Goal: Entertainment & Leisure: Consume media (video, audio)

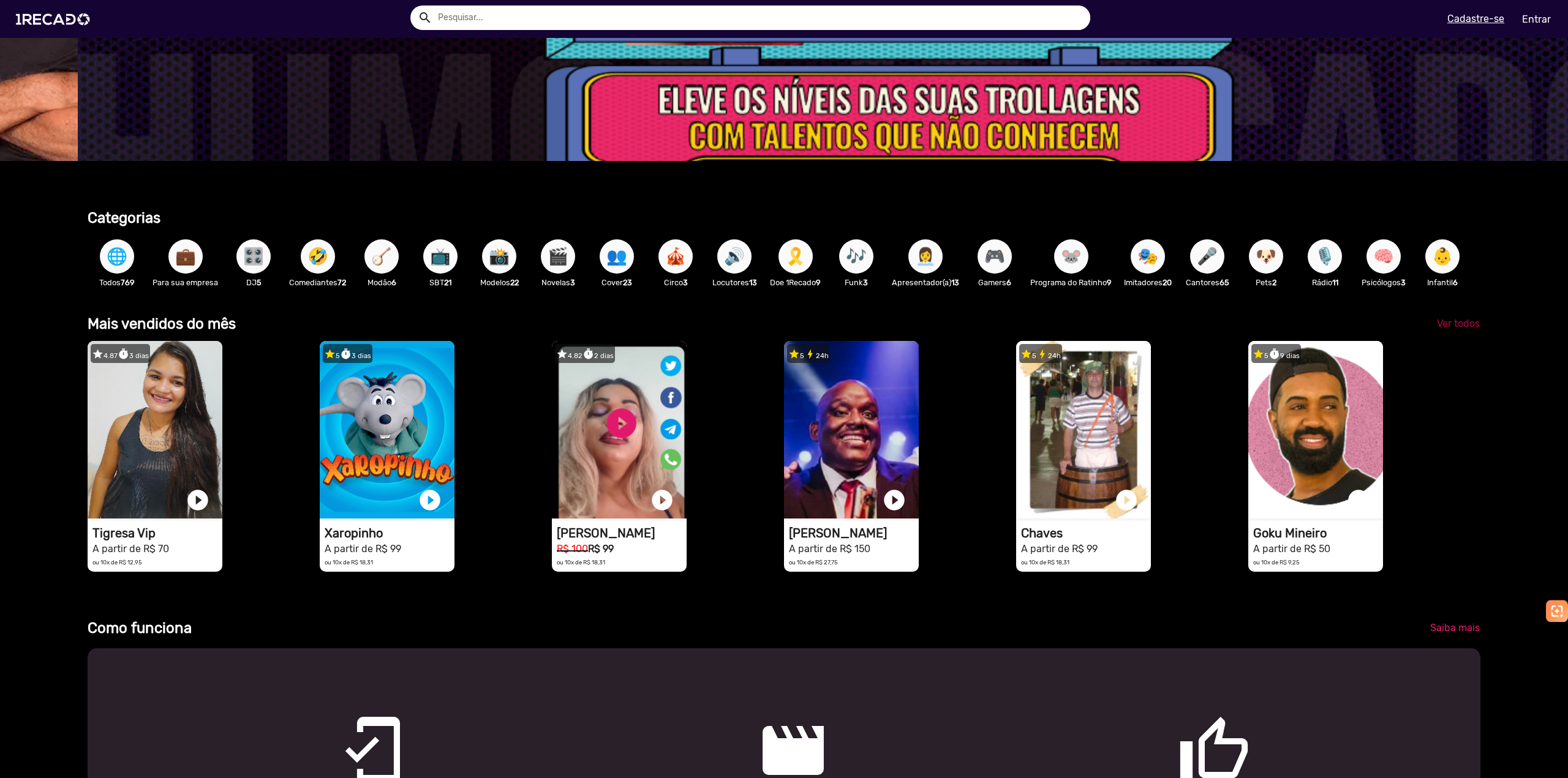
scroll to position [0, 4676]
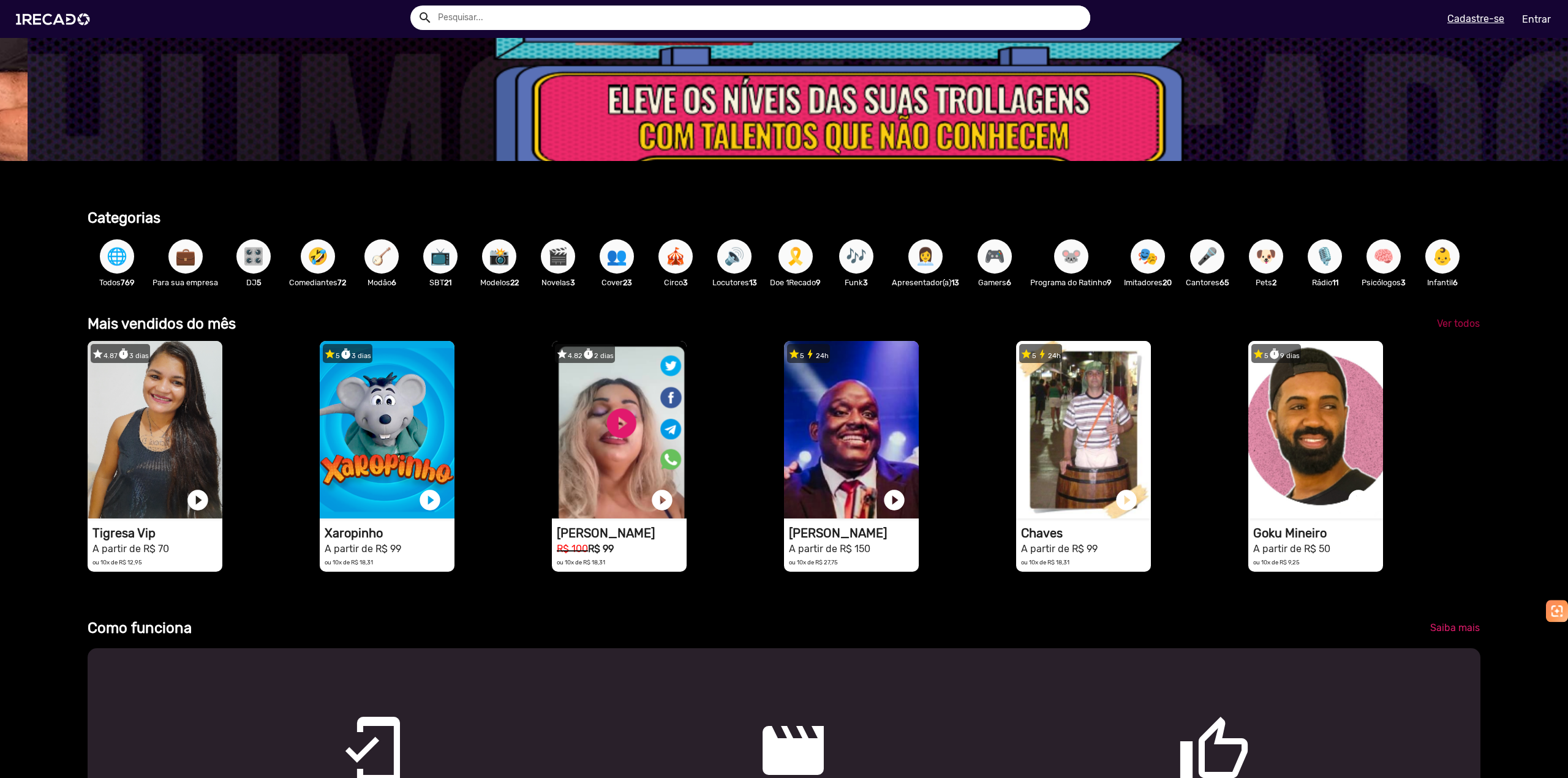
click at [1464, 335] on link "Ver todos" at bounding box center [1458, 323] width 63 height 22
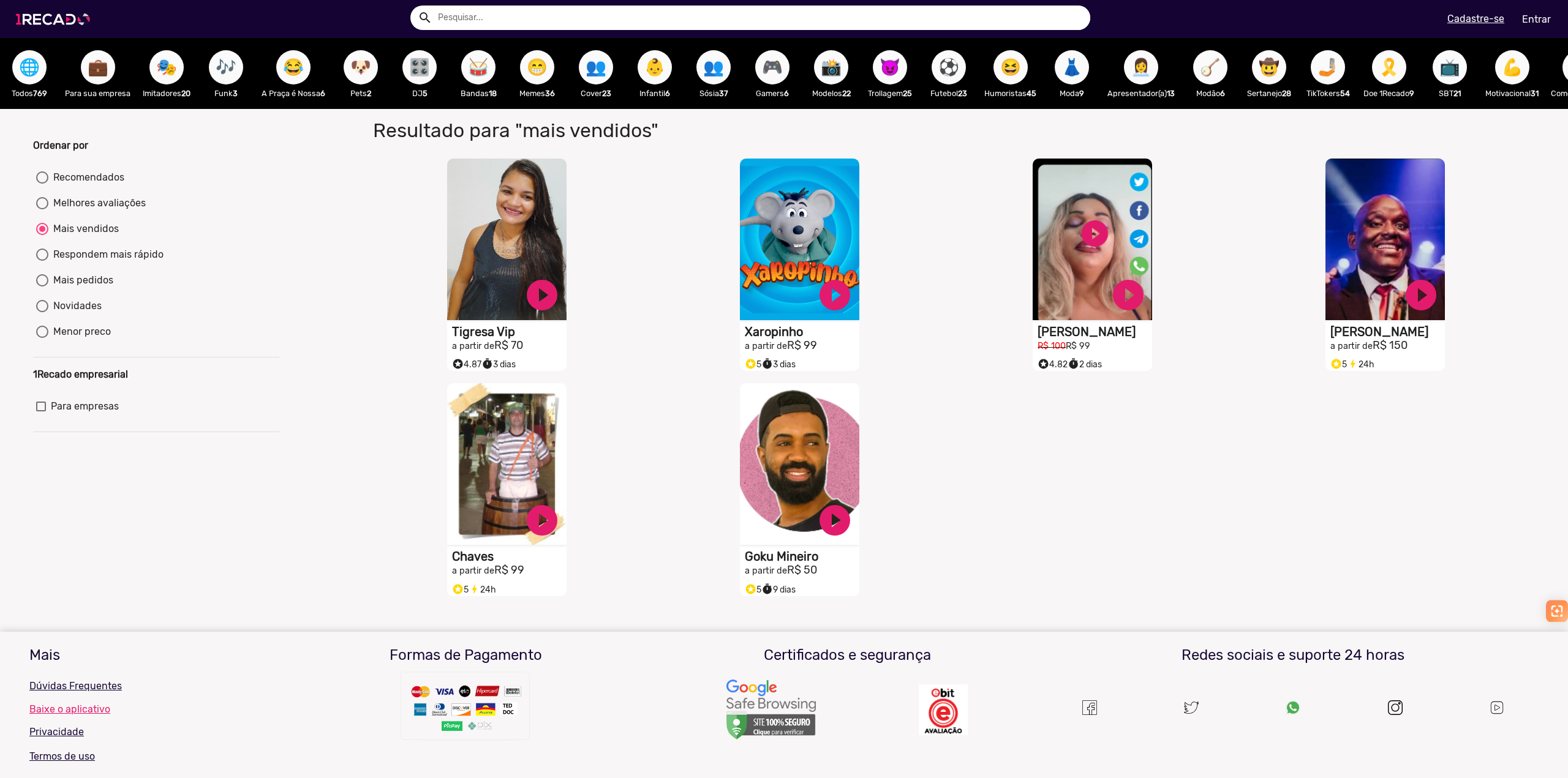
click at [51, 24] on img at bounding box center [55, 19] width 93 height 52
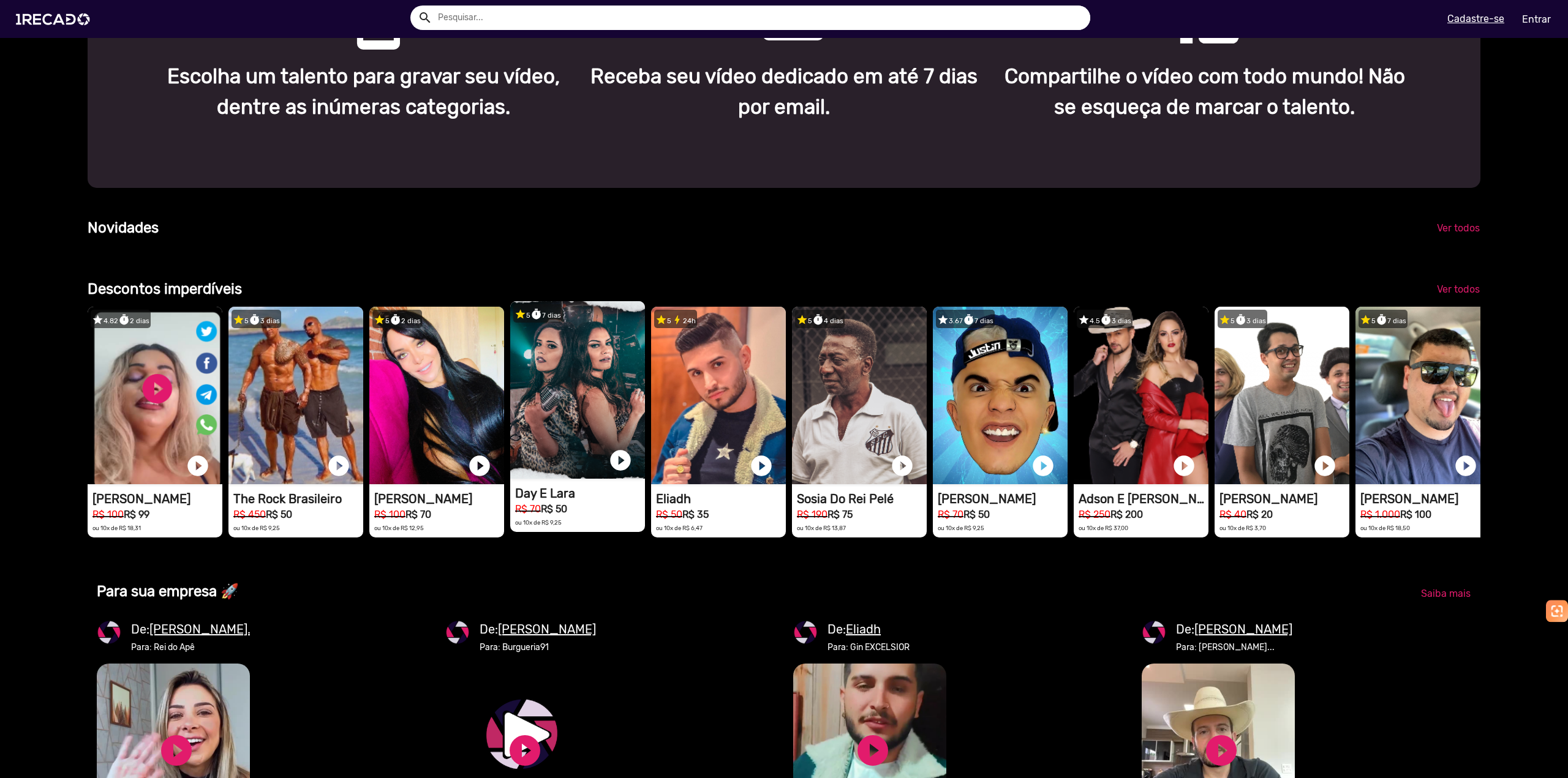
scroll to position [0, 4676]
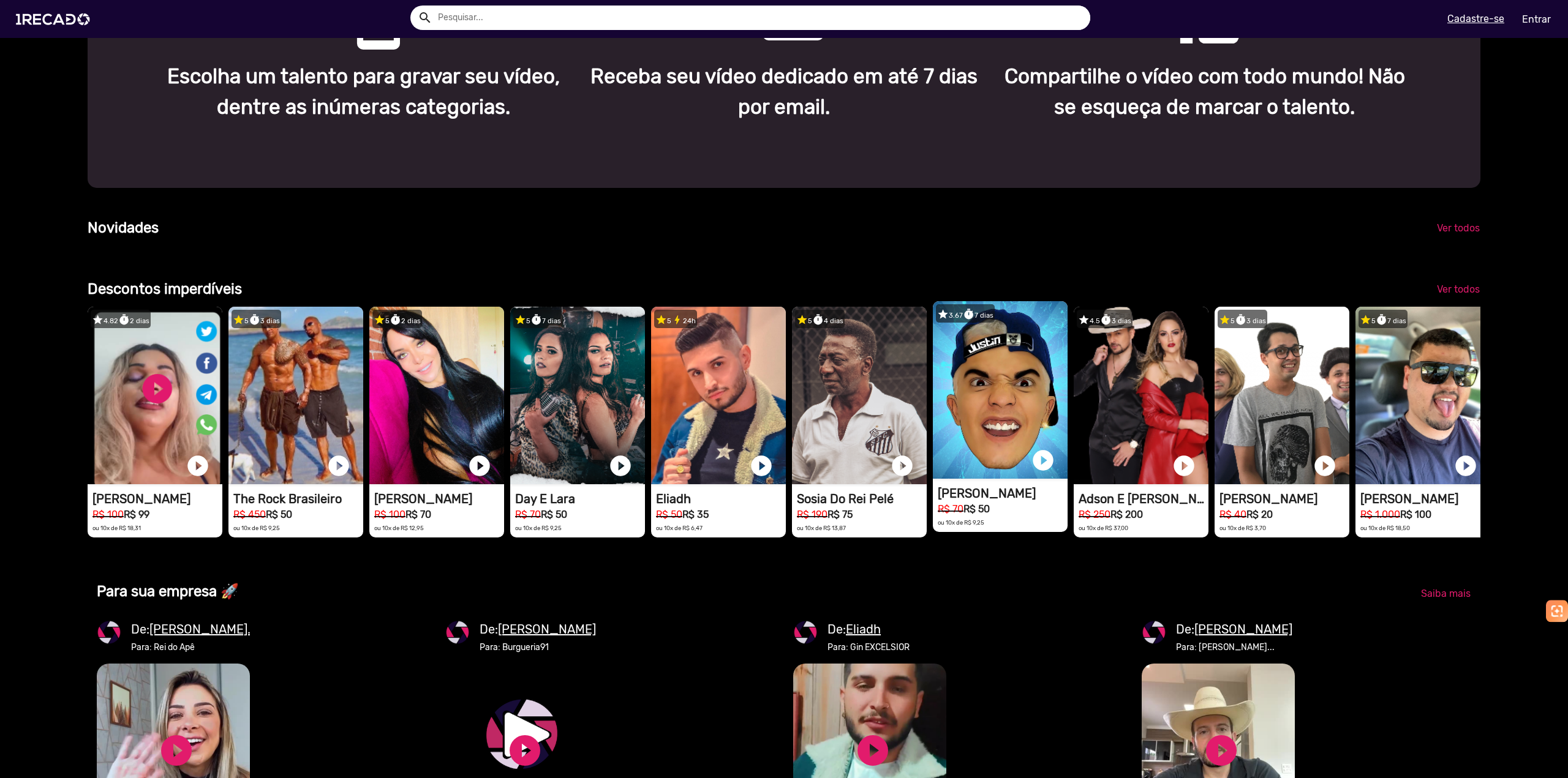
click at [1040, 426] on video "1RECADO vídeos dedicados para fãs e empresas" at bounding box center [1000, 390] width 135 height 178
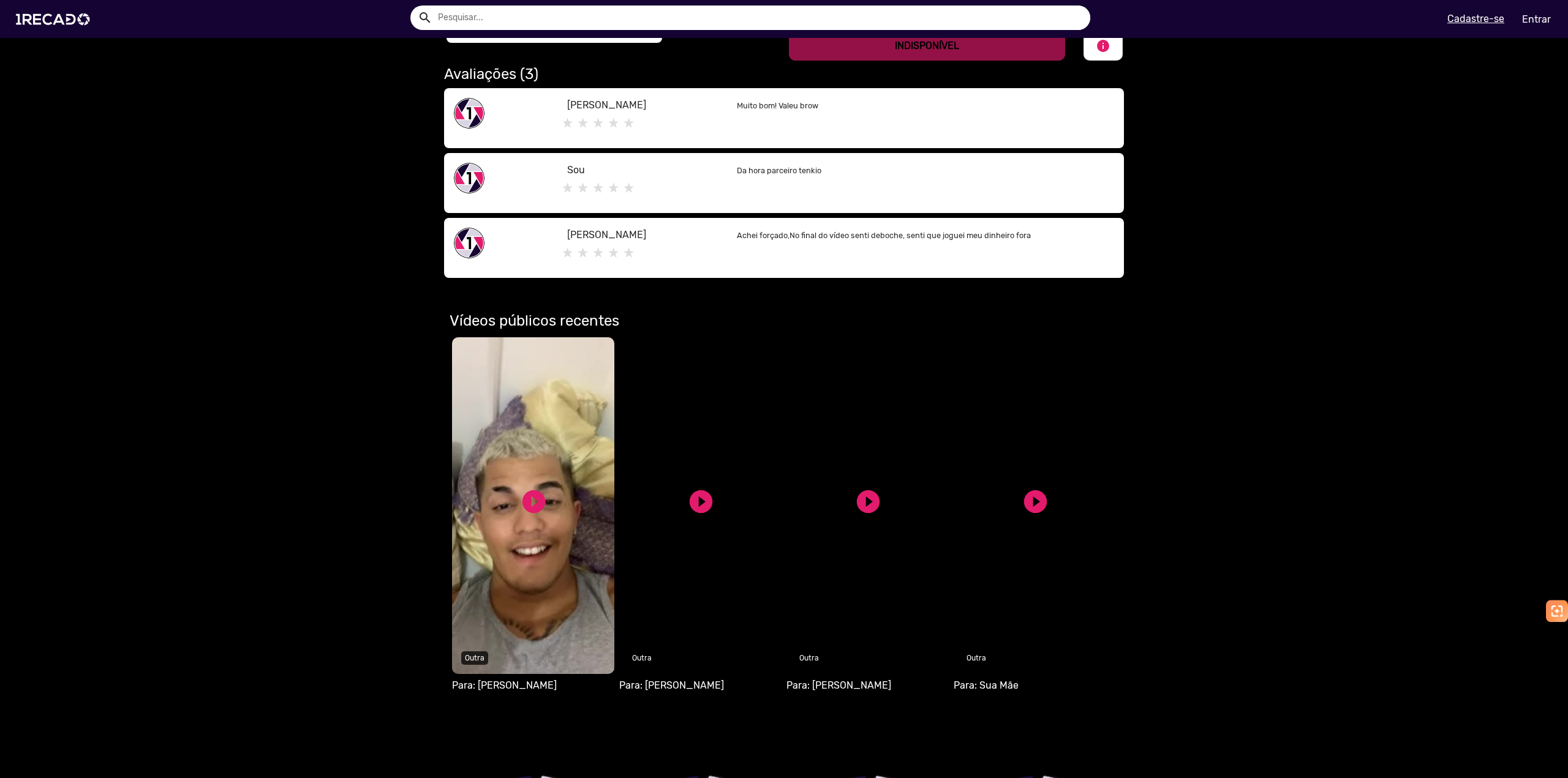
scroll to position [184, 0]
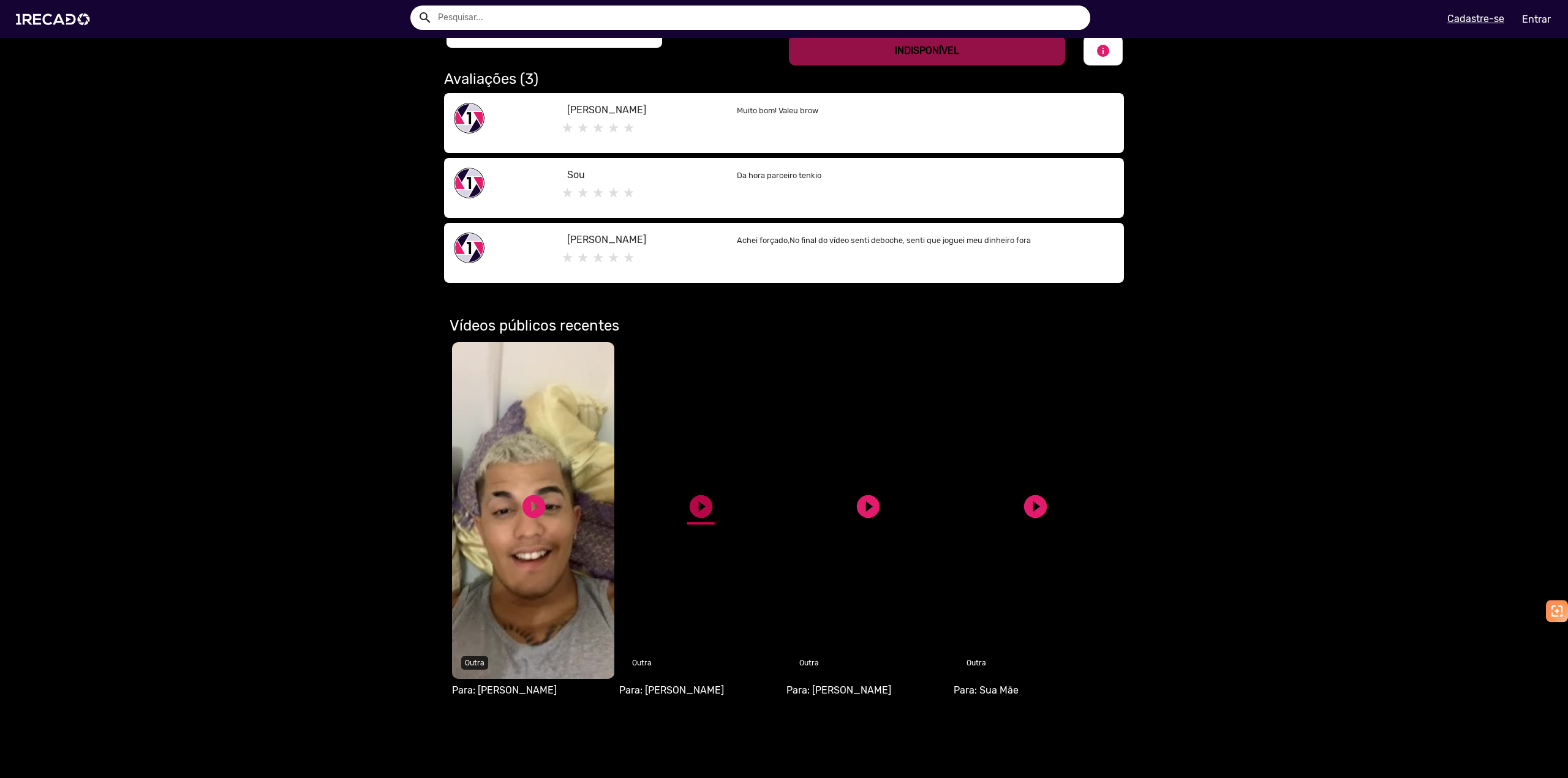
click at [703, 504] on link "play_circle_filled" at bounding box center [701, 507] width 28 height 28
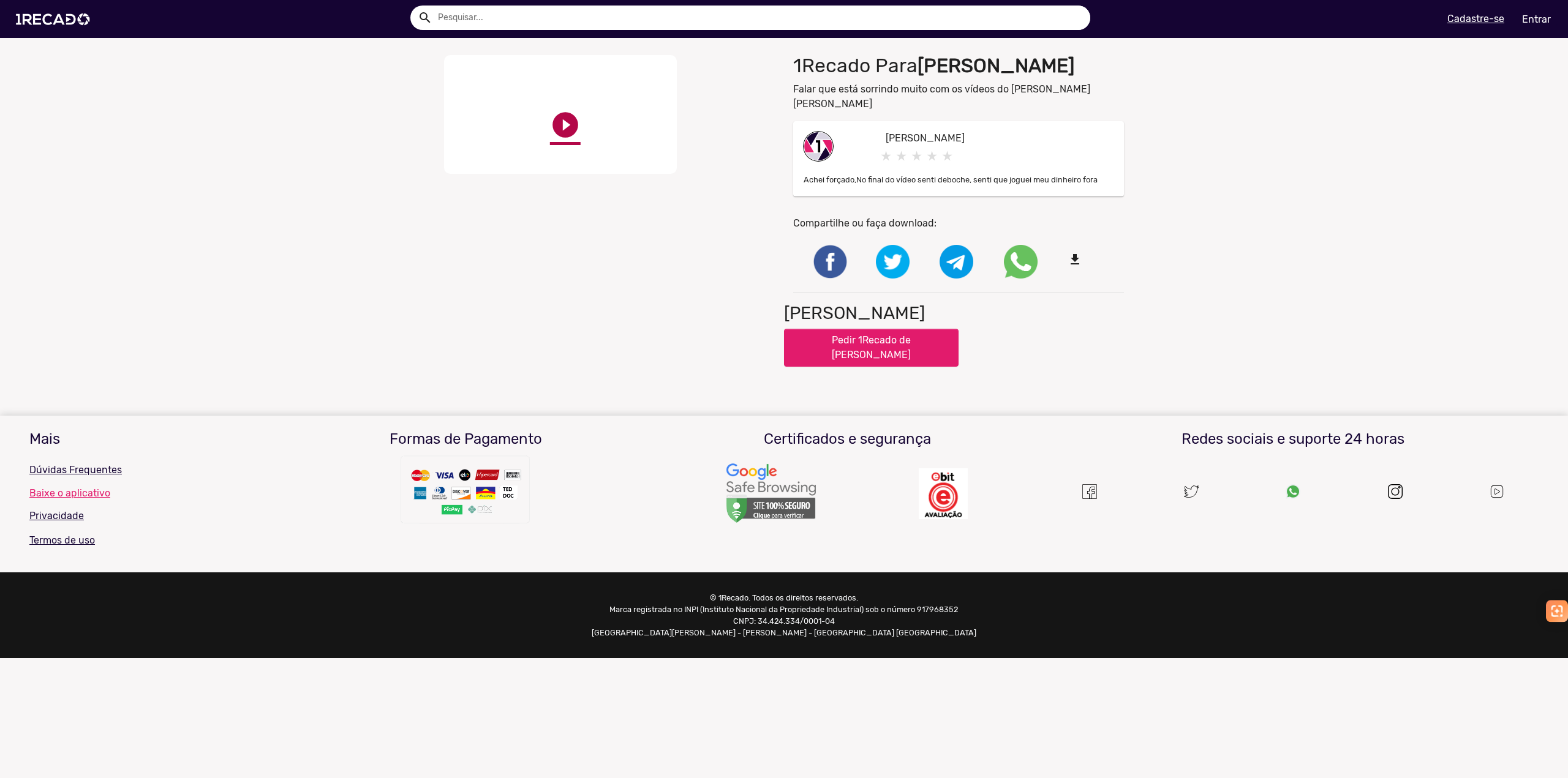
click at [563, 115] on link "play_circle_filled" at bounding box center [565, 125] width 31 height 31
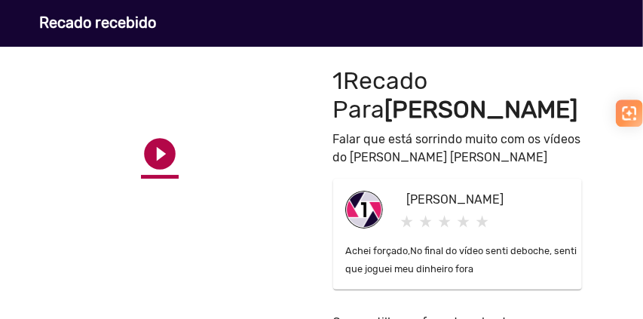
click at [161, 173] on link "play_circle_filled" at bounding box center [160, 154] width 38 height 38
click at [161, 173] on link "pause_circle" at bounding box center [160, 154] width 38 height 38
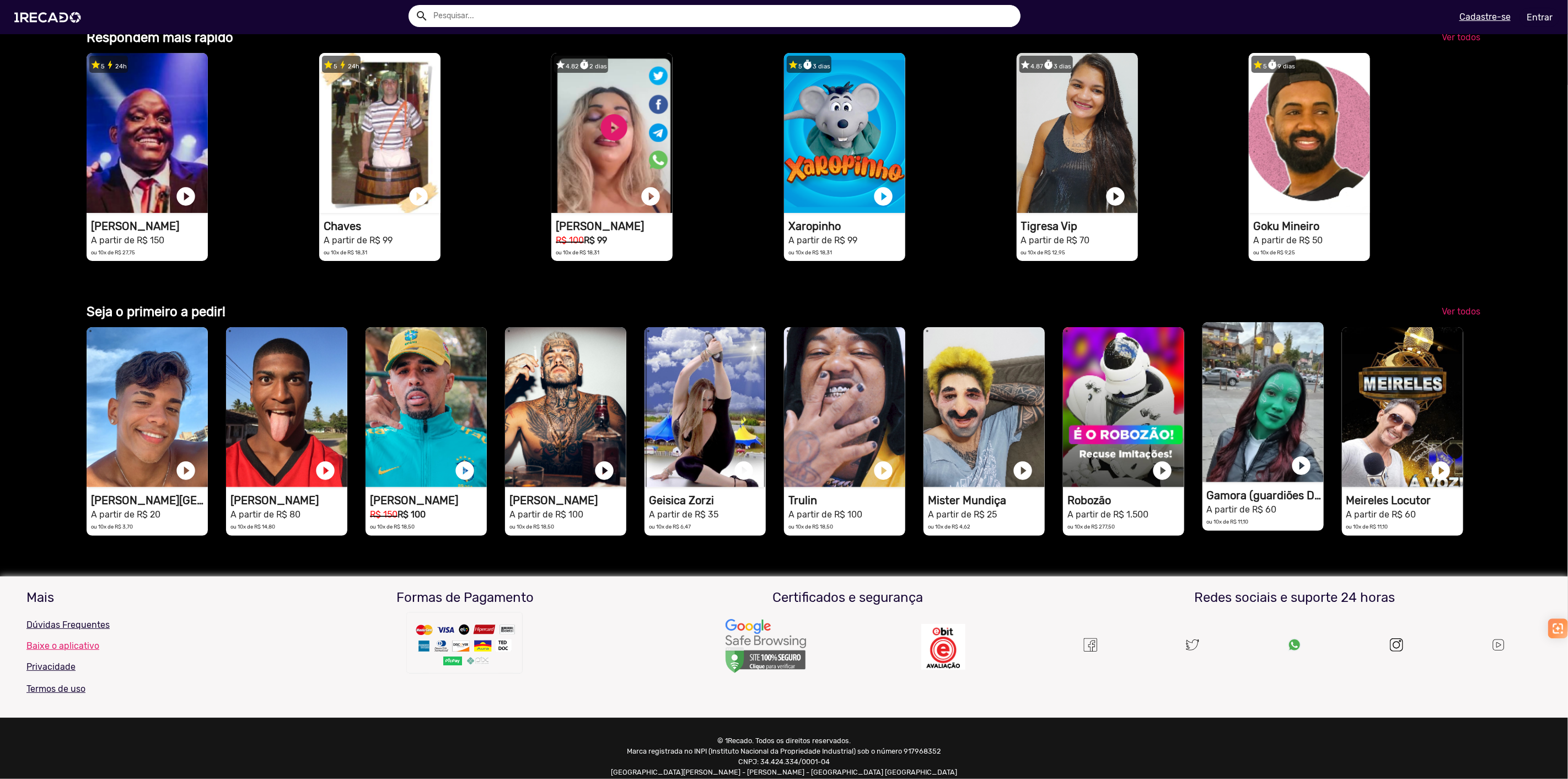
scroll to position [2984, 0]
